Goal: Task Accomplishment & Management: Complete application form

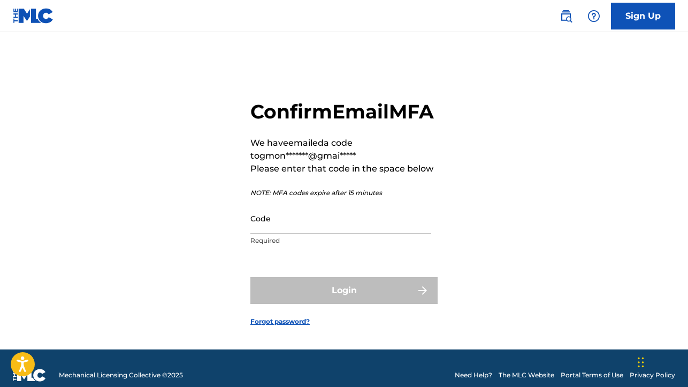
click at [263, 233] on input "Code" at bounding box center [341, 218] width 181 height 31
paste input "085976"
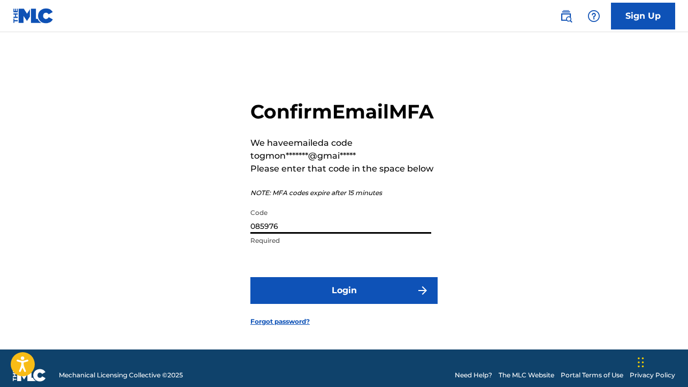
type input "085976"
click at [318, 304] on button "Login" at bounding box center [344, 290] width 187 height 27
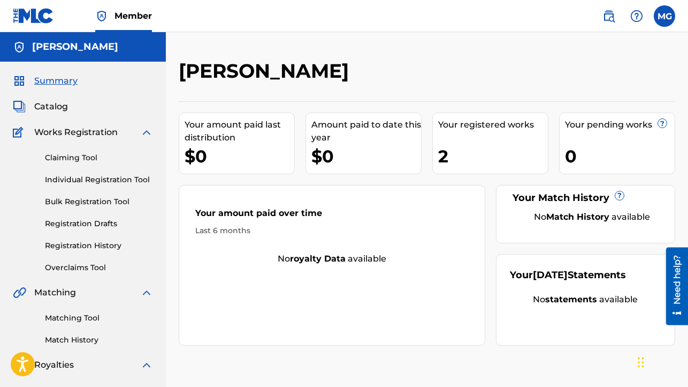
click at [88, 157] on link "Claiming Tool" at bounding box center [99, 157] width 108 height 11
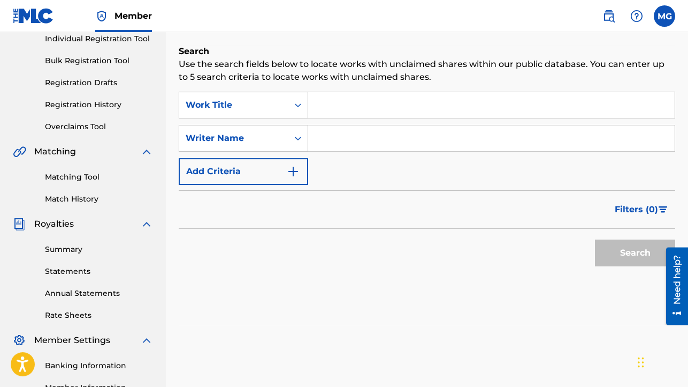
scroll to position [137, 0]
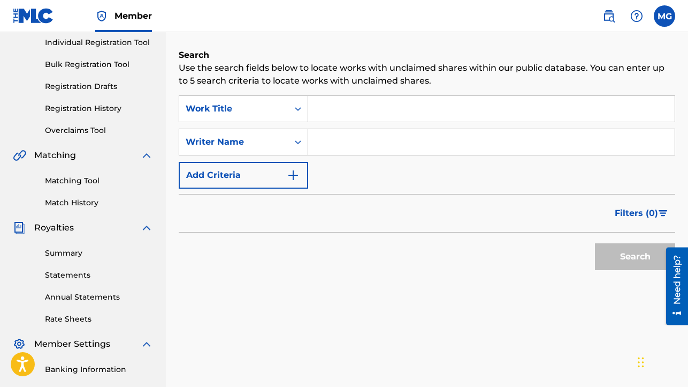
click at [332, 142] on input "Search Form" at bounding box center [491, 142] width 367 height 26
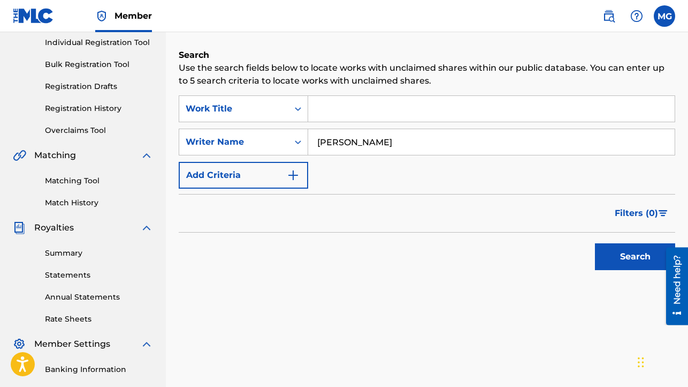
type input "[PERSON_NAME]"
click at [639, 260] on button "Search" at bounding box center [635, 256] width 80 height 27
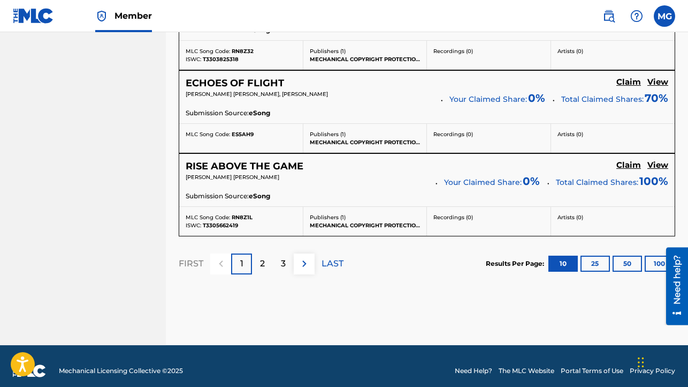
scroll to position [1031, 0]
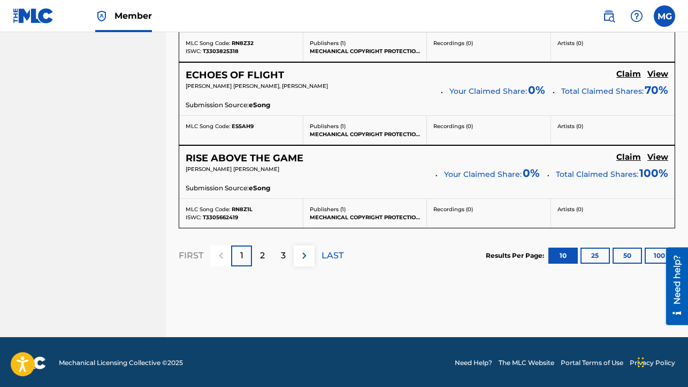
click at [266, 256] on div "2" at bounding box center [262, 255] width 21 height 21
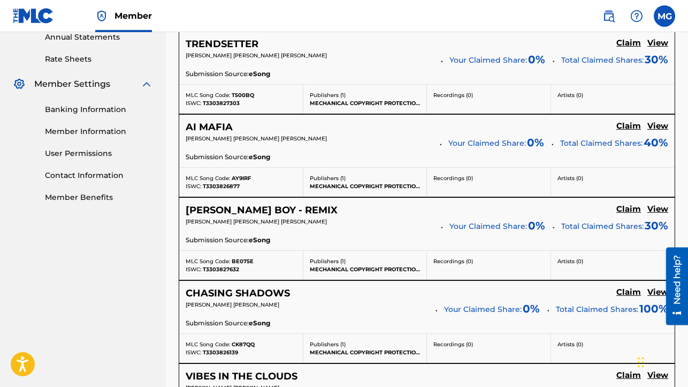
scroll to position [440, 0]
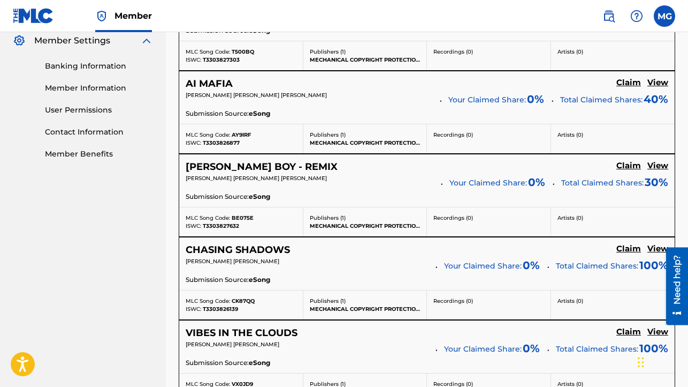
click at [623, 5] on h5 "Claim" at bounding box center [629, 0] width 25 height 10
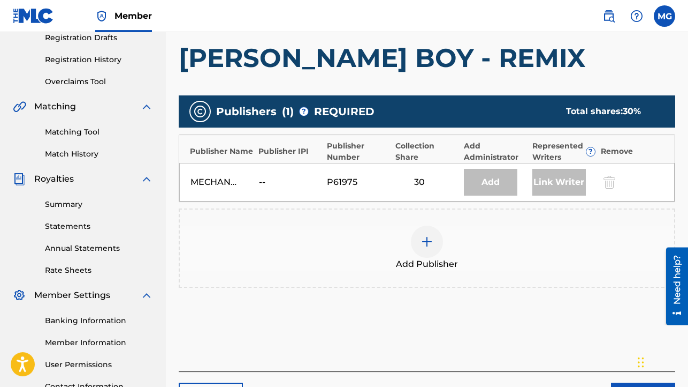
scroll to position [192, 0]
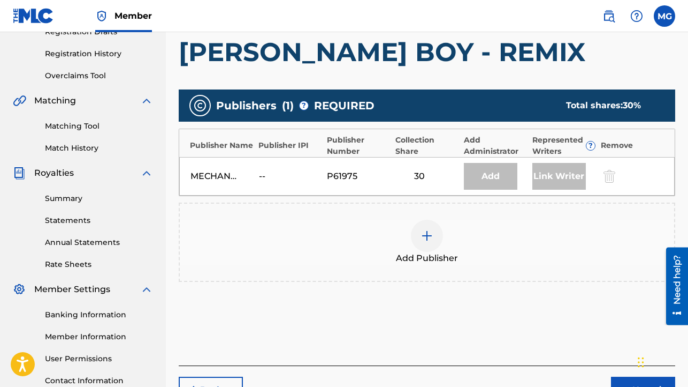
click at [500, 170] on div "Add" at bounding box center [491, 176] width 54 height 27
click at [495, 177] on div "Add" at bounding box center [491, 176] width 54 height 27
drag, startPoint x: 555, startPoint y: 177, endPoint x: 544, endPoint y: 176, distance: 11.3
click at [555, 177] on div "Link Writer" at bounding box center [560, 176] width 54 height 27
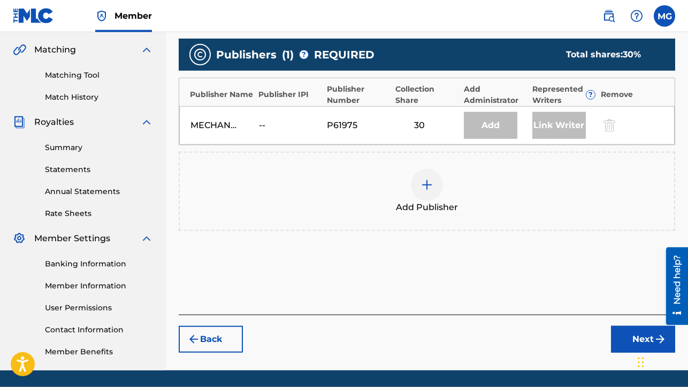
scroll to position [277, 0]
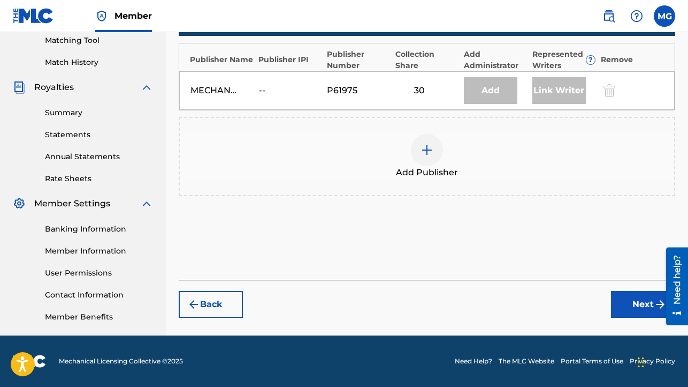
click at [626, 303] on button "Next" at bounding box center [643, 304] width 64 height 27
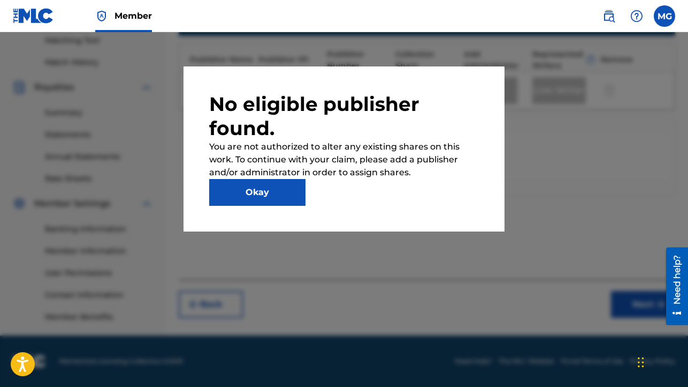
click at [277, 191] on button "Okay" at bounding box center [257, 192] width 96 height 27
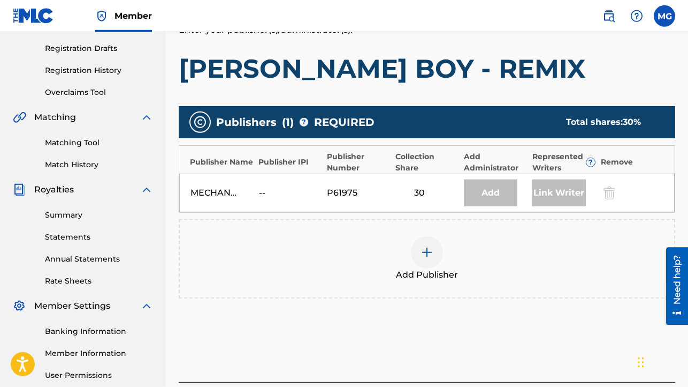
scroll to position [175, 0]
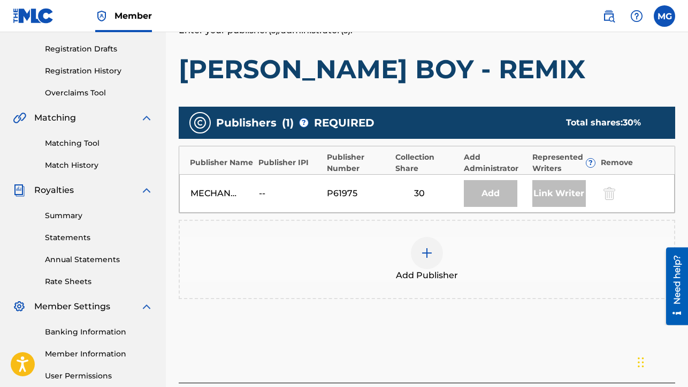
click at [426, 256] on img at bounding box center [427, 252] width 13 height 13
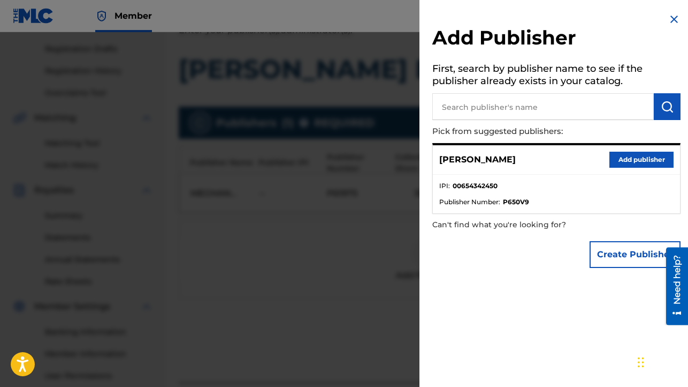
click at [626, 162] on button "Add publisher" at bounding box center [642, 159] width 64 height 16
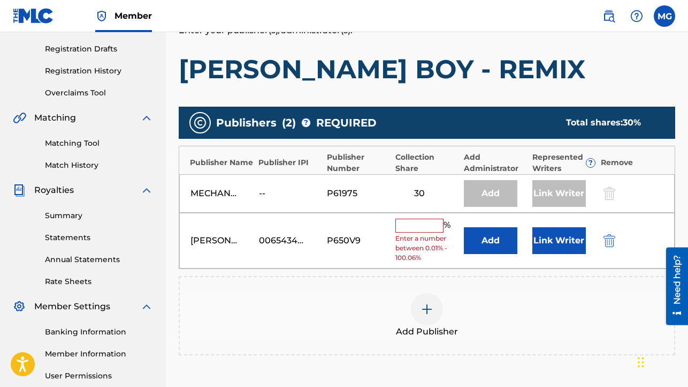
click at [419, 230] on input "text" at bounding box center [420, 225] width 48 height 14
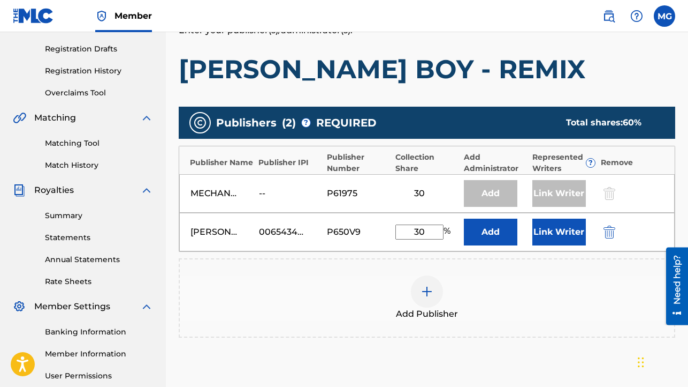
type input "30"
click at [551, 233] on button "Link Writer" at bounding box center [560, 231] width 54 height 27
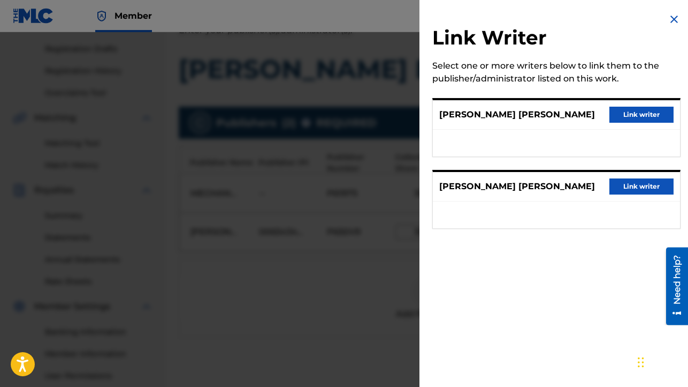
click at [622, 114] on button "Link writer" at bounding box center [642, 115] width 64 height 16
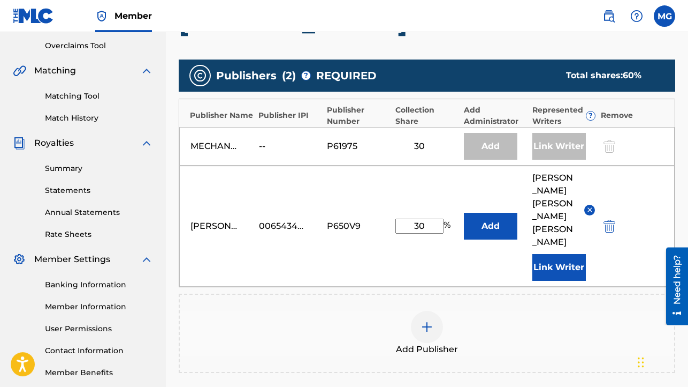
scroll to position [226, 0]
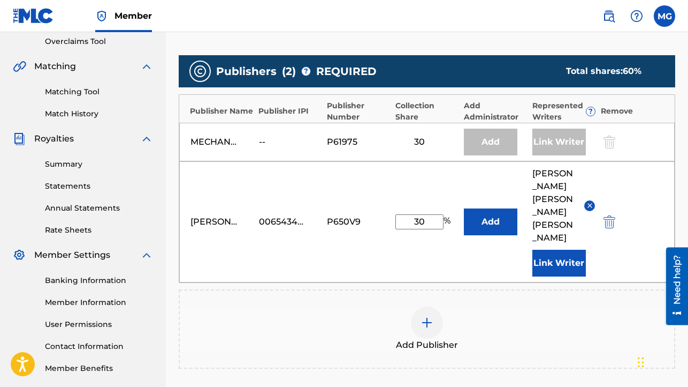
click at [570, 249] on button "Link Writer" at bounding box center [560, 262] width 54 height 27
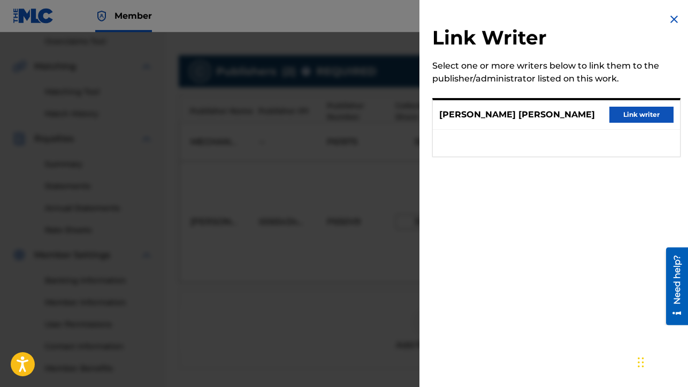
click at [626, 115] on button "Link writer" at bounding box center [642, 115] width 64 height 16
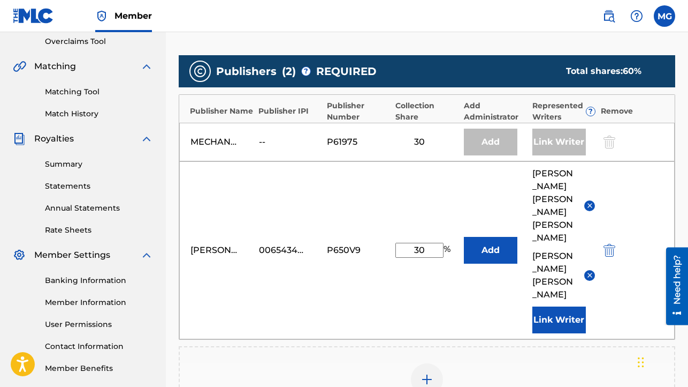
click at [488, 237] on button "Add" at bounding box center [491, 250] width 54 height 27
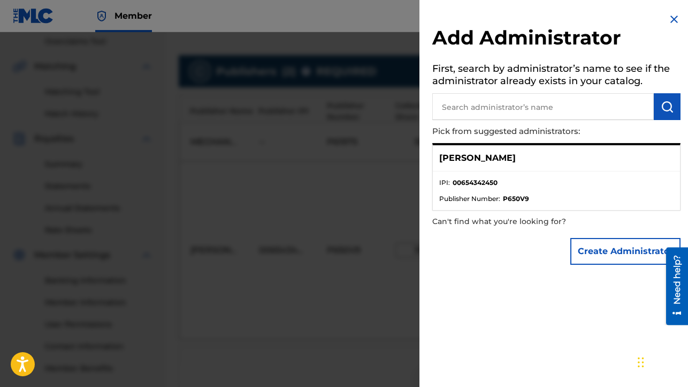
click at [605, 253] on button "Create Administrator" at bounding box center [626, 251] width 110 height 27
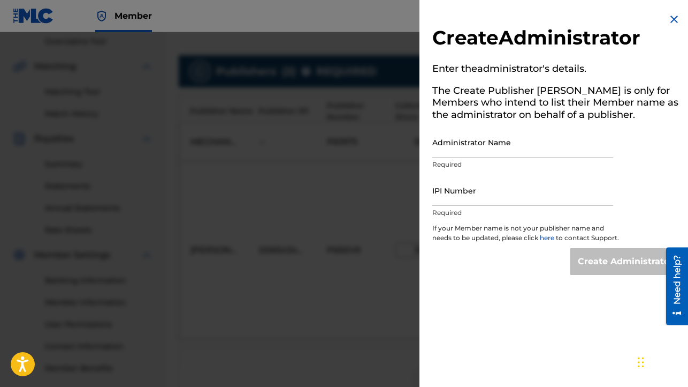
click at [500, 141] on input "Administrator Name" at bounding box center [523, 142] width 181 height 31
click at [672, 19] on img at bounding box center [674, 19] width 13 height 13
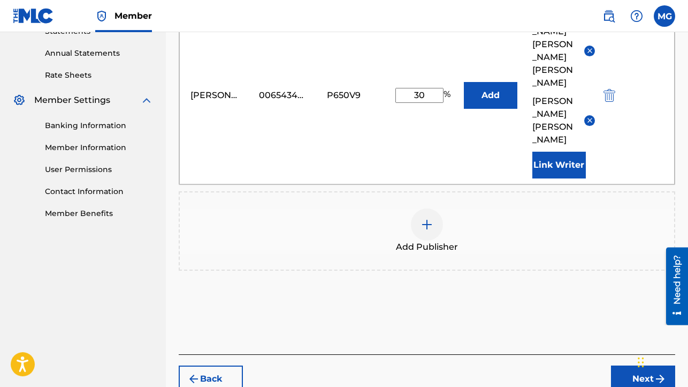
scroll to position [386, 0]
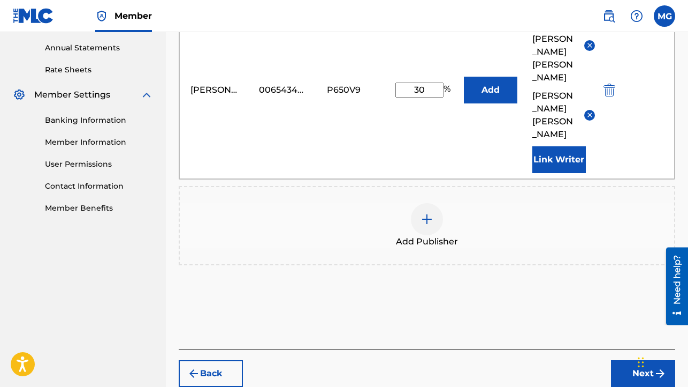
click at [636, 360] on button "Next" at bounding box center [643, 373] width 64 height 27
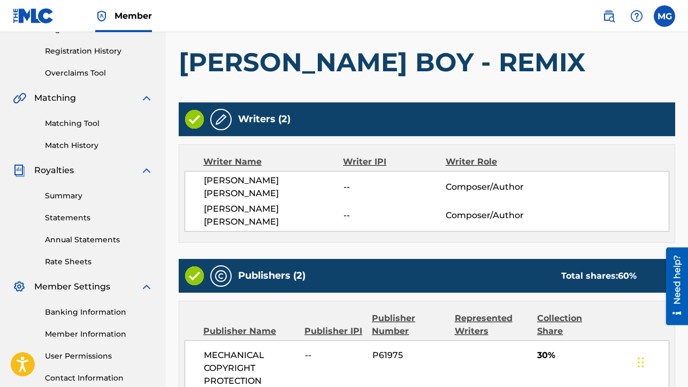
scroll to position [245, 0]
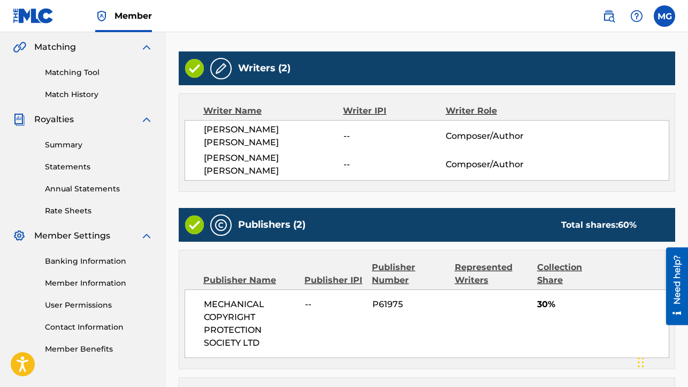
click at [351, 131] on span "--" at bounding box center [395, 136] width 102 height 13
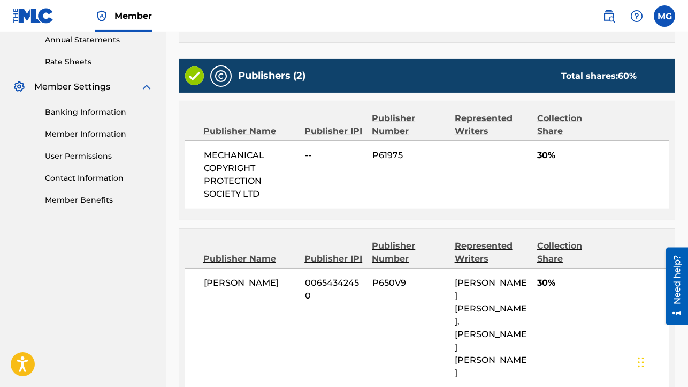
scroll to position [433, 0]
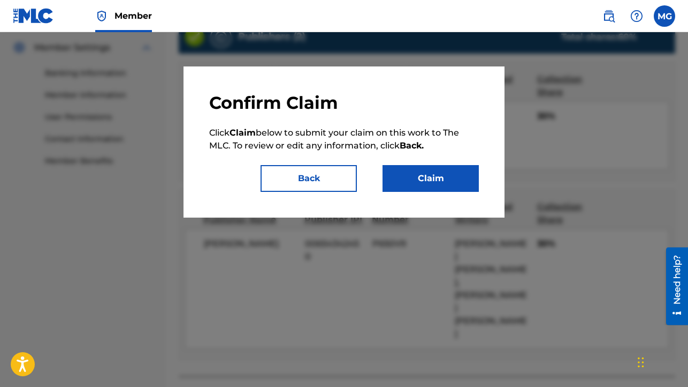
click at [437, 177] on button "Claim" at bounding box center [431, 178] width 96 height 27
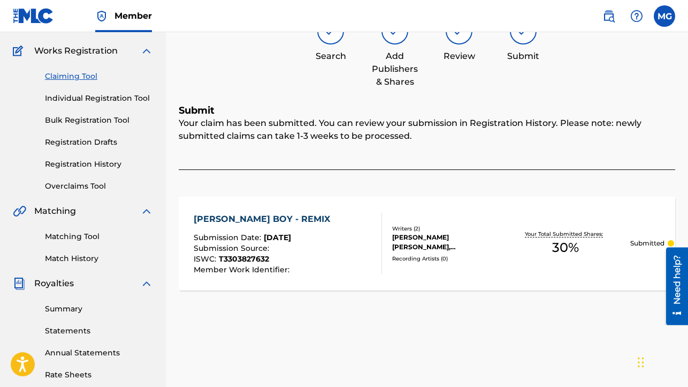
scroll to position [0, 0]
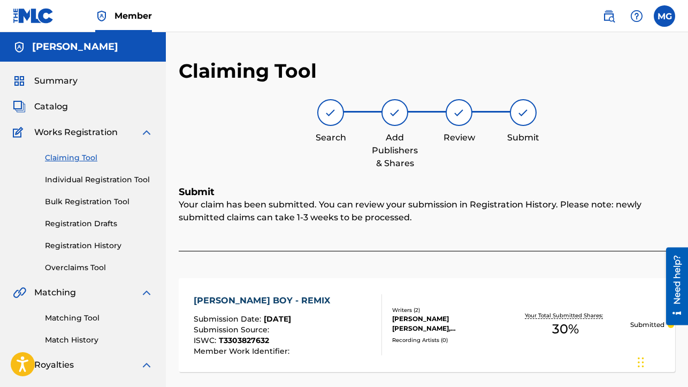
click at [76, 157] on link "Claiming Tool" at bounding box center [99, 157] width 108 height 11
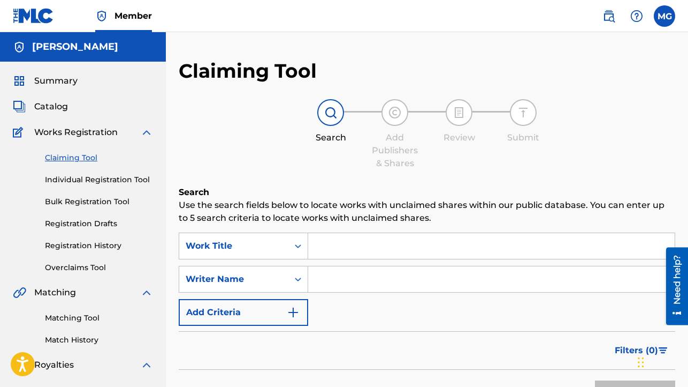
click at [359, 281] on input "Search Form" at bounding box center [491, 279] width 367 height 26
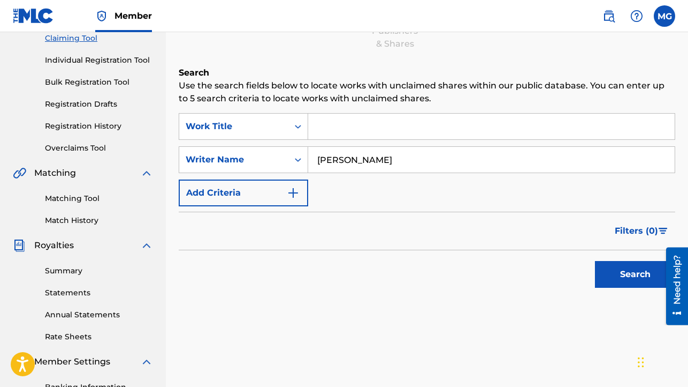
scroll to position [120, 0]
type input "[PERSON_NAME]"
click at [628, 271] on button "Search" at bounding box center [635, 273] width 80 height 27
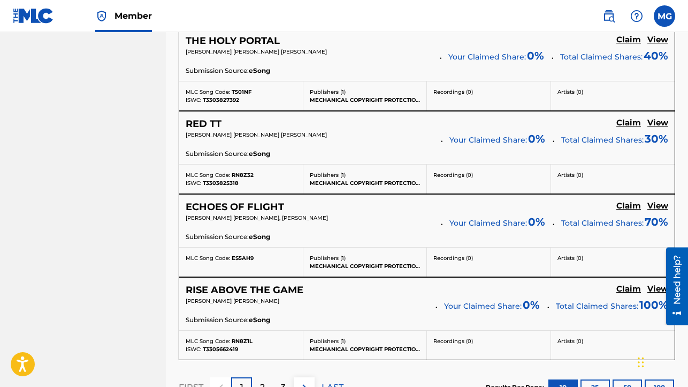
scroll to position [1031, 0]
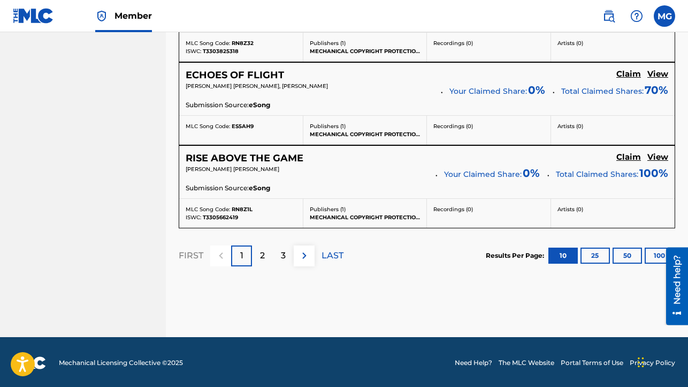
click at [597, 256] on button "25" at bounding box center [595, 255] width 29 height 16
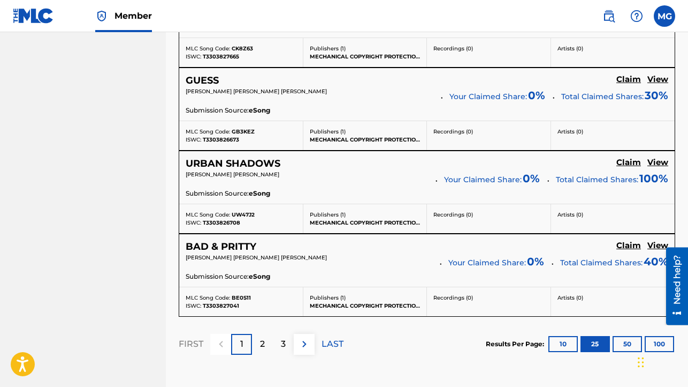
scroll to position [2276, 0]
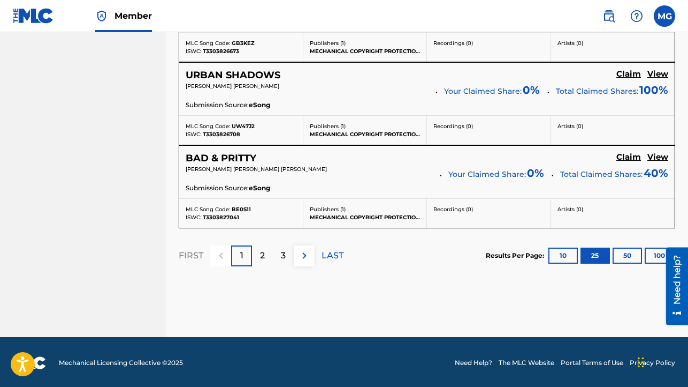
click at [262, 252] on p "2" at bounding box center [262, 255] width 5 height 13
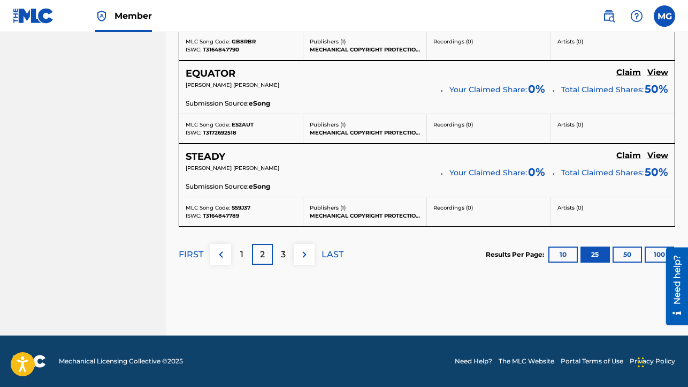
click at [245, 253] on div "1" at bounding box center [241, 254] width 21 height 21
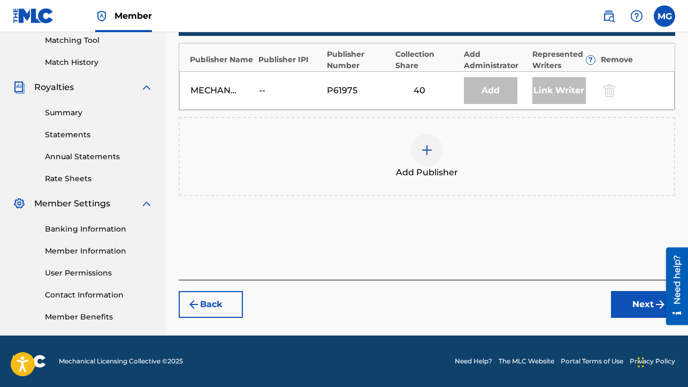
scroll to position [277, 0]
click at [420, 151] on div at bounding box center [427, 150] width 32 height 32
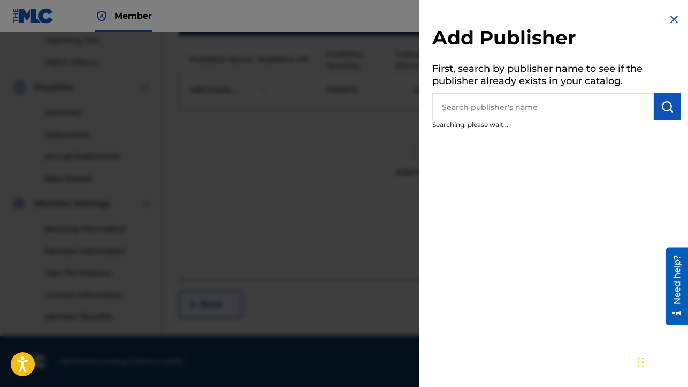
click at [514, 98] on input "text" at bounding box center [544, 106] width 222 height 27
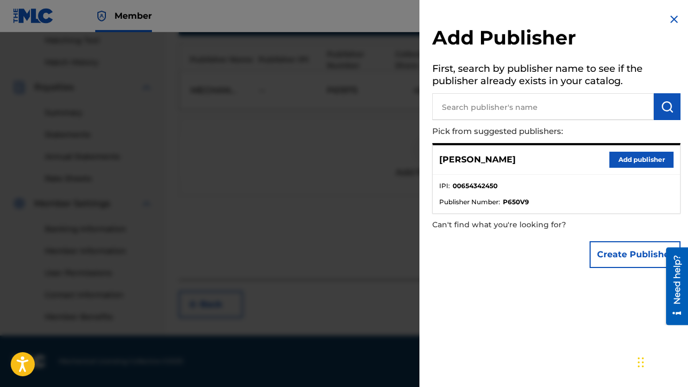
click at [638, 159] on button "Add publisher" at bounding box center [642, 159] width 64 height 16
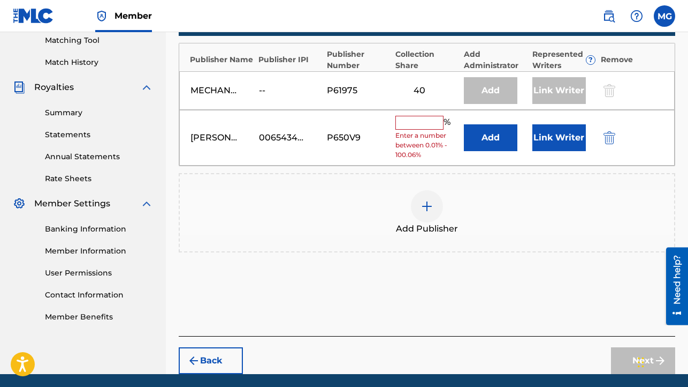
click at [423, 123] on input "text" at bounding box center [420, 123] width 48 height 14
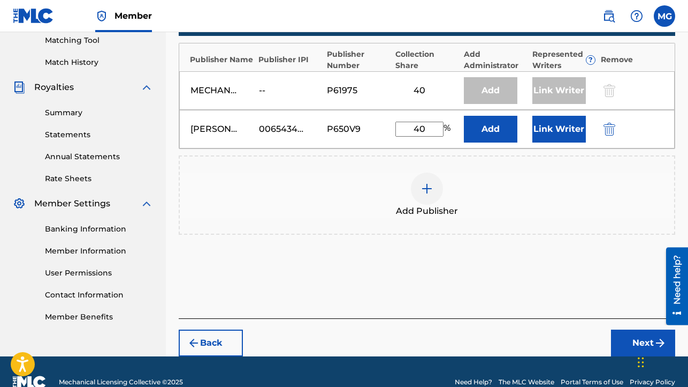
type input "40"
click at [494, 131] on button "Add" at bounding box center [491, 129] width 54 height 27
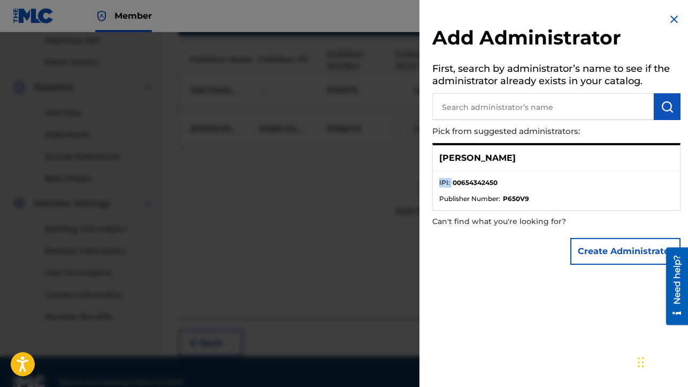
click at [481, 176] on div "[PERSON_NAME] IPI : 00654342450 Publisher Number : P650V9" at bounding box center [557, 176] width 248 height 67
click at [483, 183] on strong "00654342450" at bounding box center [475, 183] width 45 height 10
click at [493, 135] on p "Pick from suggested administrators:" at bounding box center [526, 131] width 187 height 23
click at [668, 20] on img at bounding box center [674, 19] width 13 height 13
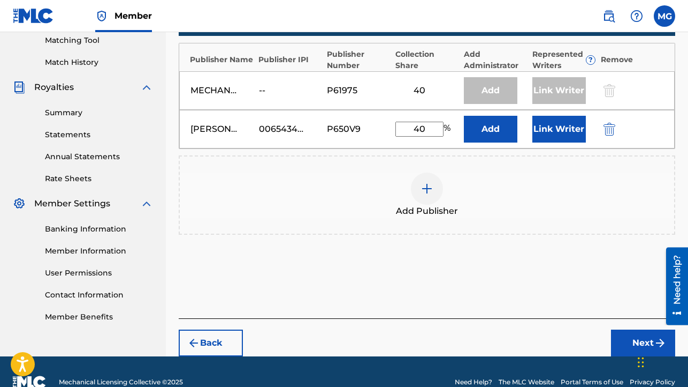
click at [546, 130] on button "Link Writer" at bounding box center [560, 129] width 54 height 27
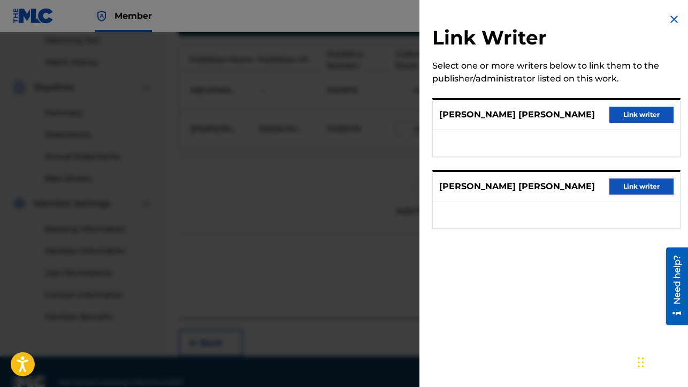
click at [627, 114] on button "Link writer" at bounding box center [642, 115] width 64 height 16
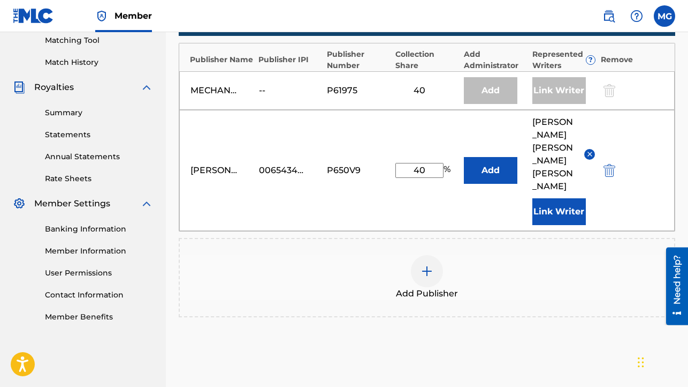
click at [558, 198] on button "Link Writer" at bounding box center [560, 211] width 54 height 27
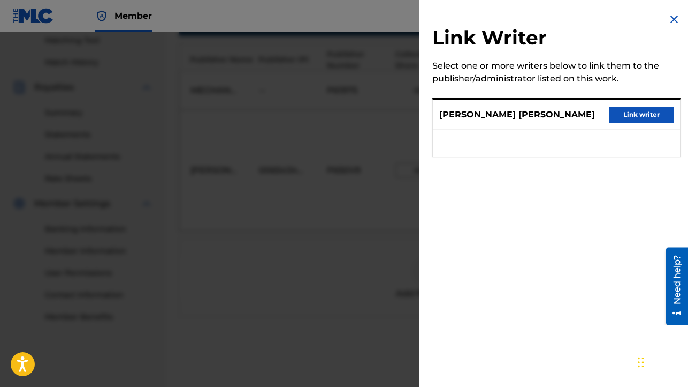
click at [629, 119] on button "Link writer" at bounding box center [642, 115] width 64 height 16
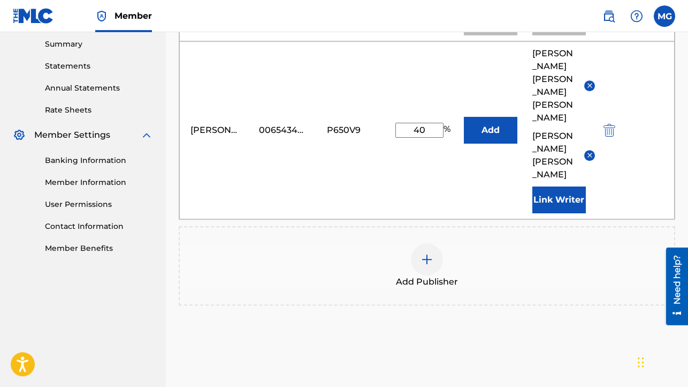
scroll to position [386, 0]
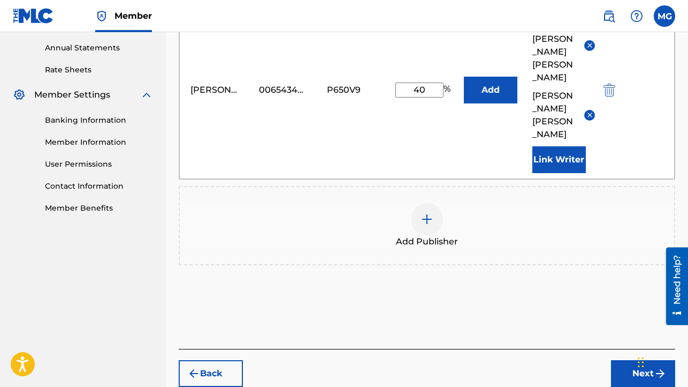
click at [639, 360] on button "Next" at bounding box center [643, 373] width 64 height 27
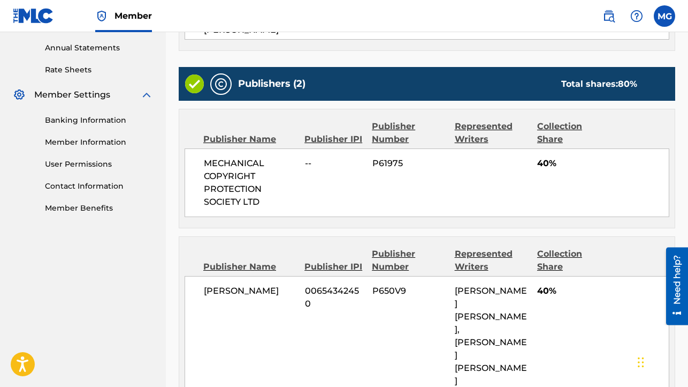
scroll to position [433, 0]
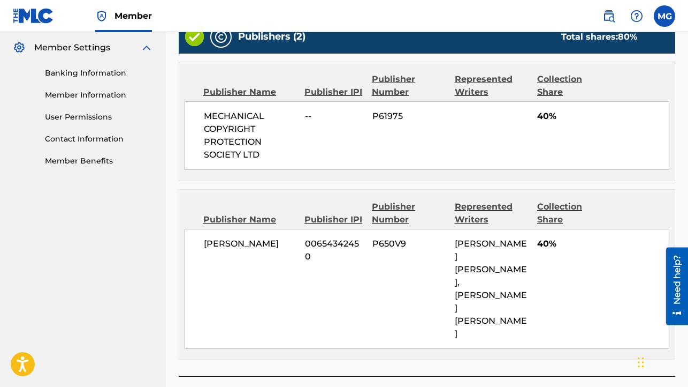
click at [547, 264] on div "[PERSON_NAME] 00654342450 P650V9 [PERSON_NAME] [PERSON_NAME], [PERSON_NAME] [PE…" at bounding box center [427, 289] width 485 height 120
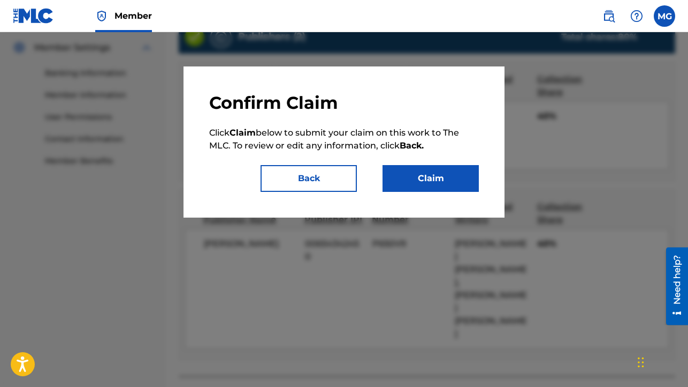
click at [415, 176] on button "Claim" at bounding box center [431, 178] width 96 height 27
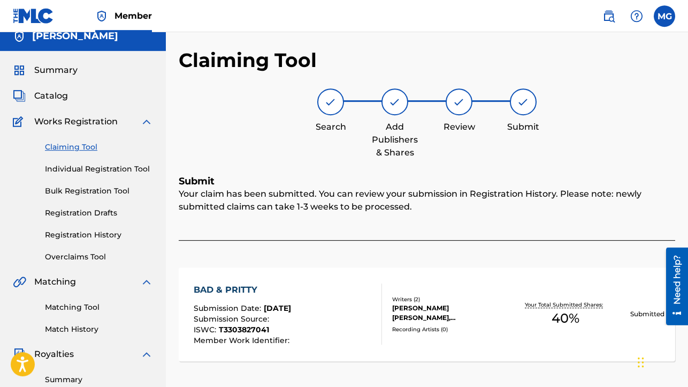
scroll to position [77, 0]
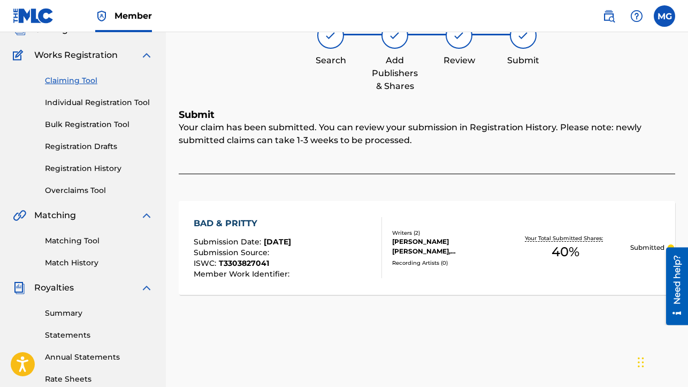
click at [73, 80] on link "Claiming Tool" at bounding box center [99, 80] width 108 height 11
click at [73, 10] on span "Summary" at bounding box center [55, 3] width 43 height 13
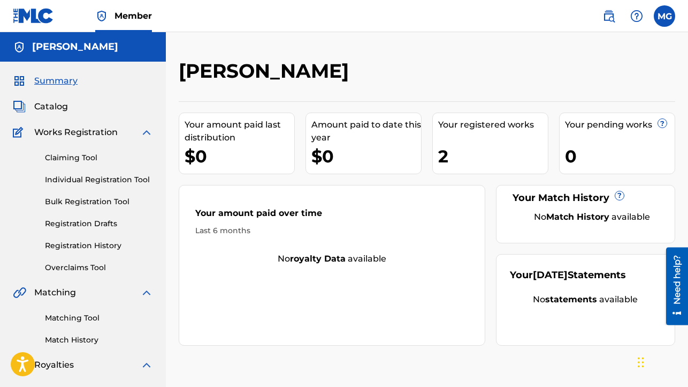
click at [84, 157] on link "Claiming Tool" at bounding box center [99, 157] width 108 height 11
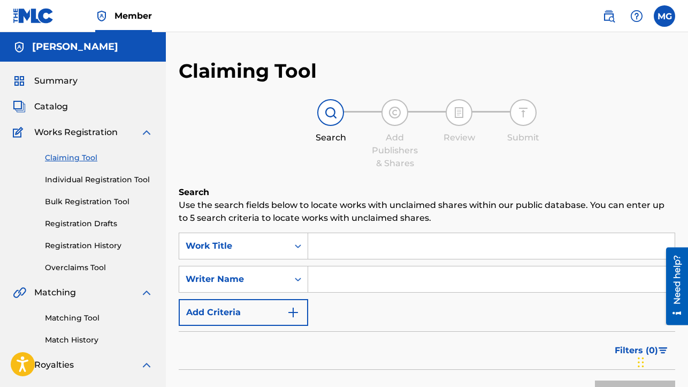
click at [352, 287] on input "Search Form" at bounding box center [491, 279] width 367 height 26
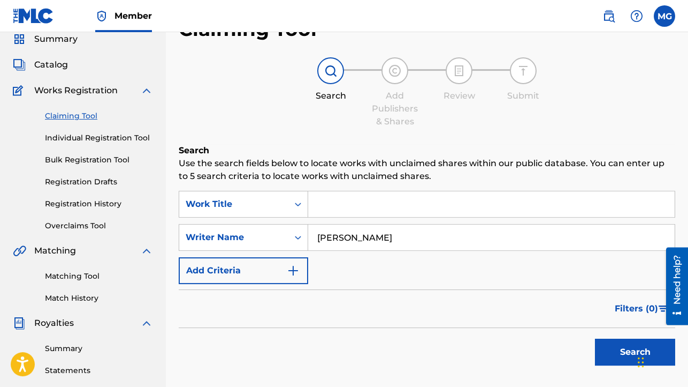
scroll to position [94, 0]
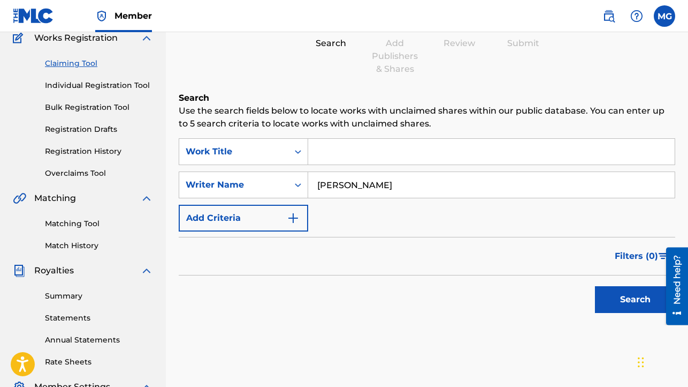
type input "[PERSON_NAME]"
click at [624, 294] on button "Search" at bounding box center [635, 299] width 80 height 27
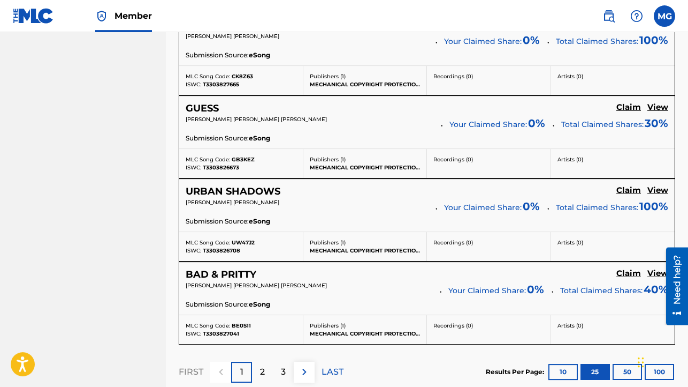
scroll to position [2276, 0]
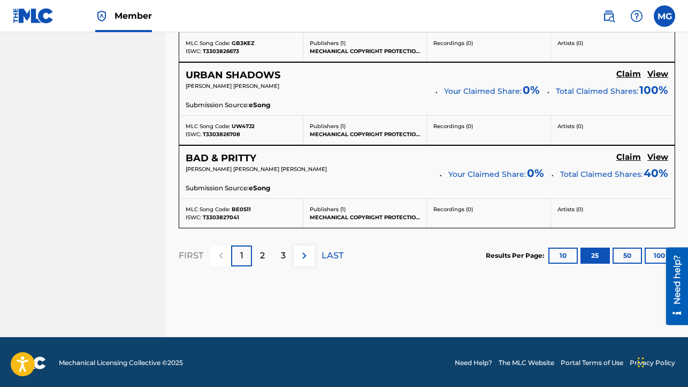
click at [263, 254] on p "2" at bounding box center [262, 255] width 5 height 13
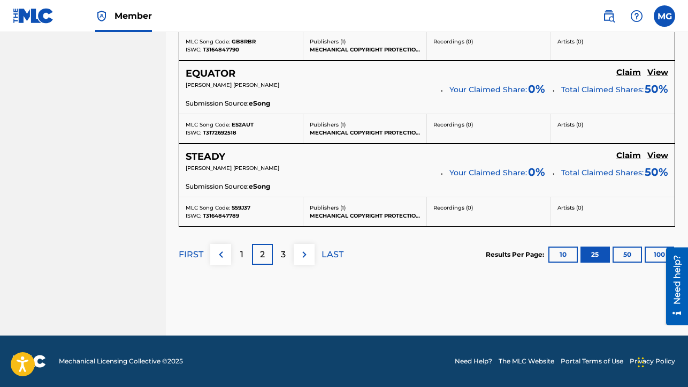
click at [284, 253] on p "3" at bounding box center [283, 254] width 5 height 13
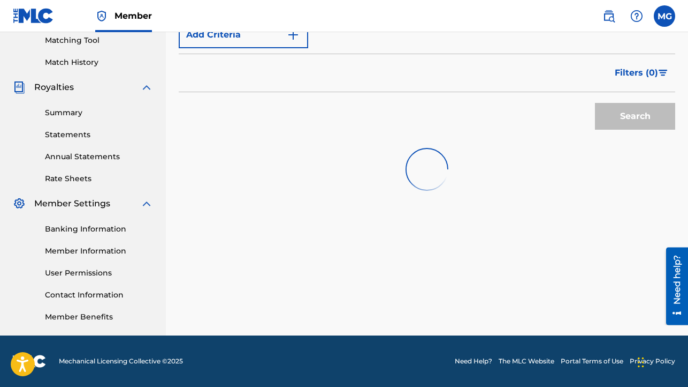
scroll to position [277, 0]
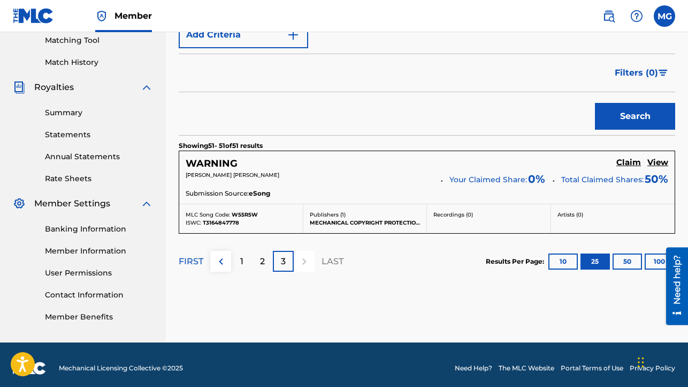
click at [238, 266] on div "1" at bounding box center [241, 261] width 21 height 21
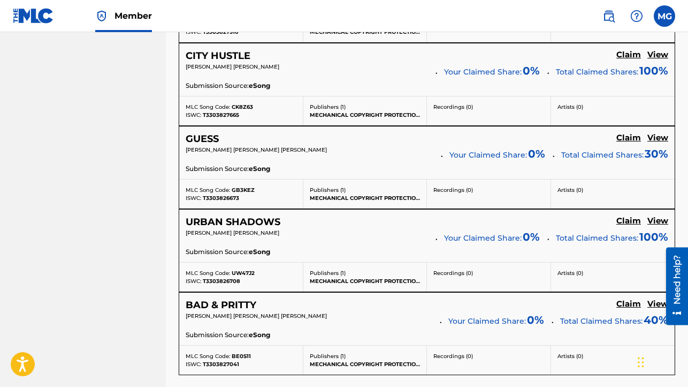
scroll to position [2162, 0]
